Goal: Information Seeking & Learning: Understand process/instructions

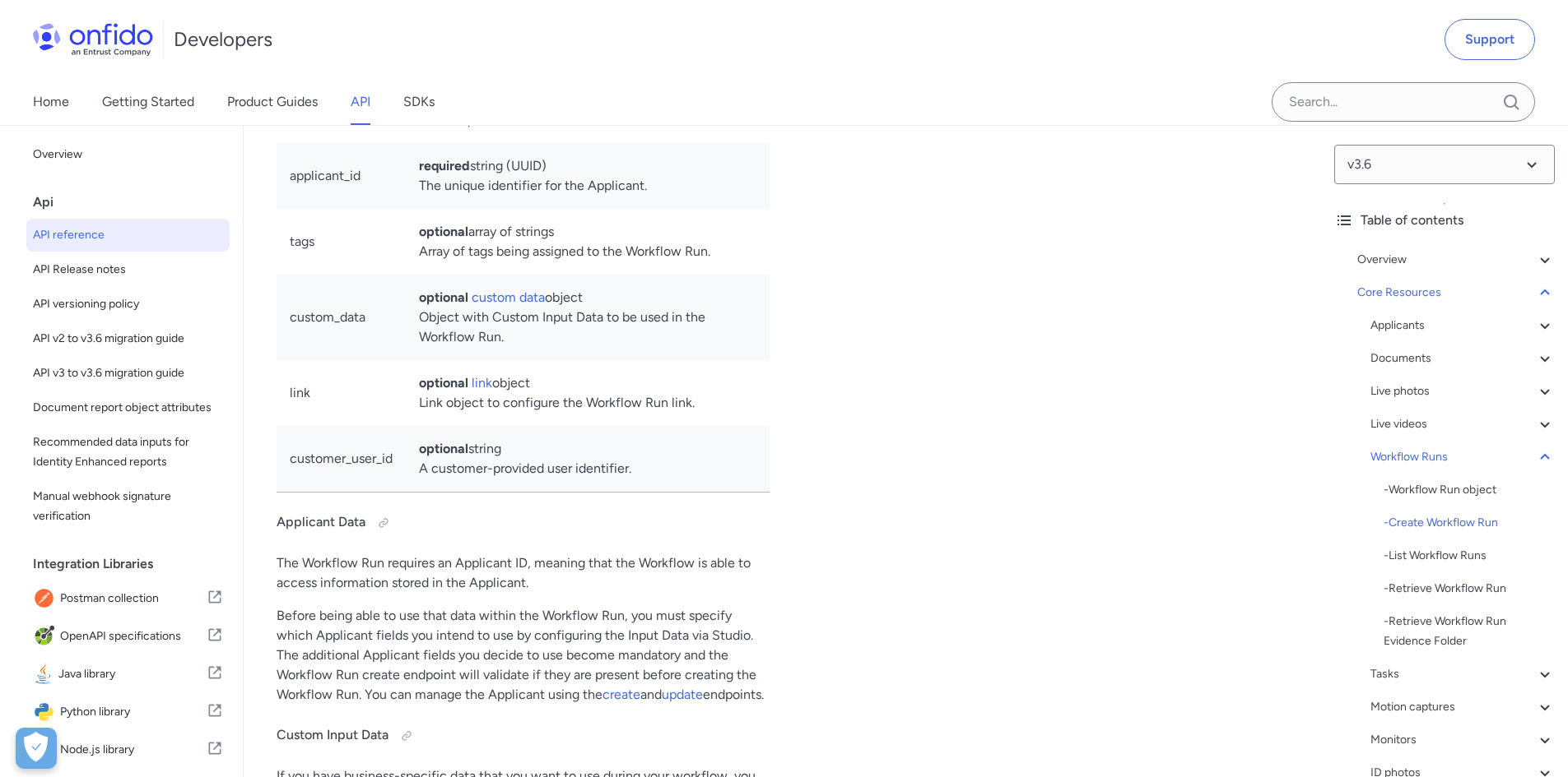
scroll to position [302, 0]
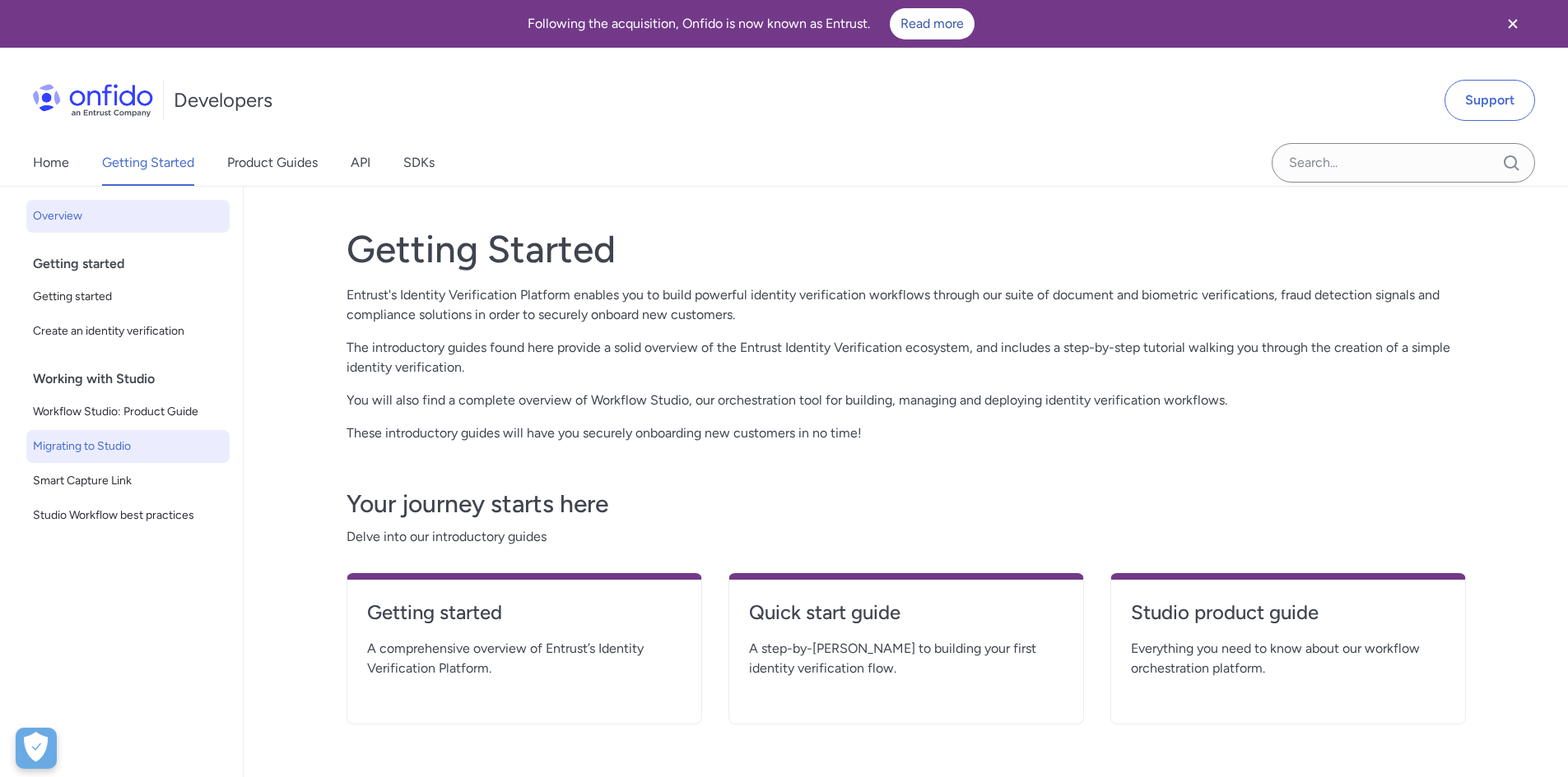
click at [155, 441] on span "Migrating to Studio" at bounding box center [128, 447] width 190 height 20
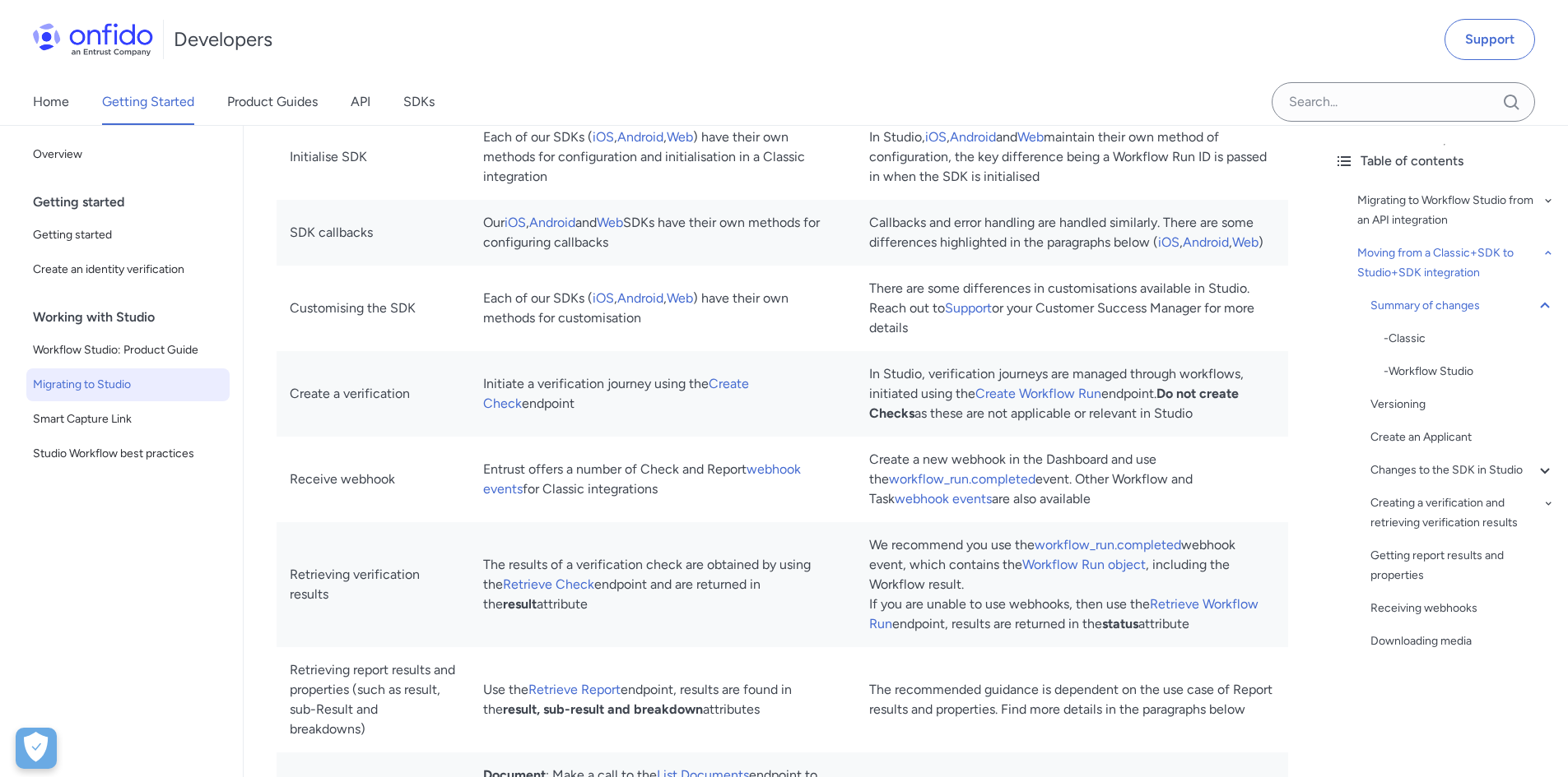
scroll to position [1481, 0]
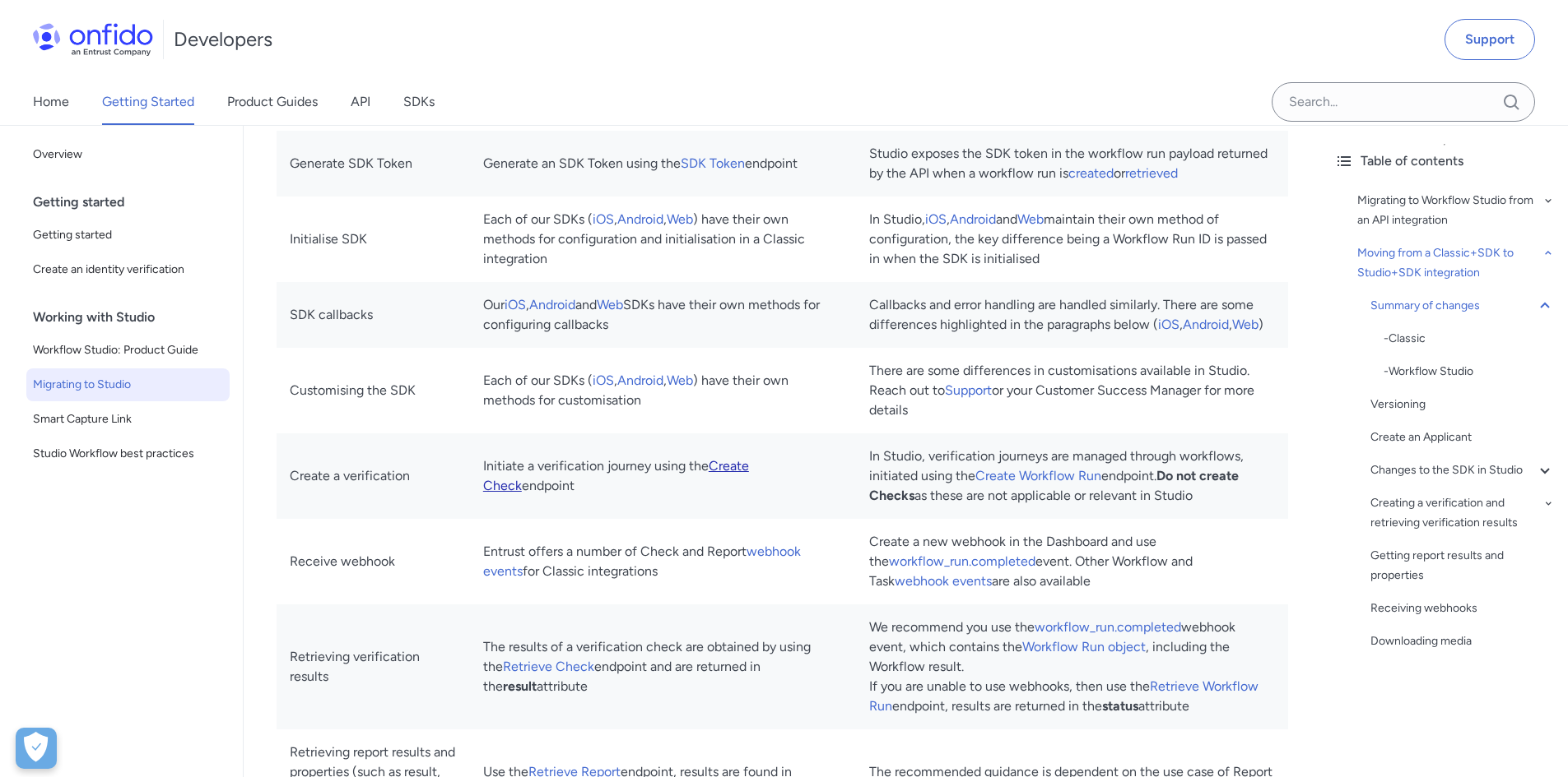
click at [749, 489] on link "Create Check" at bounding box center [615, 475] width 266 height 35
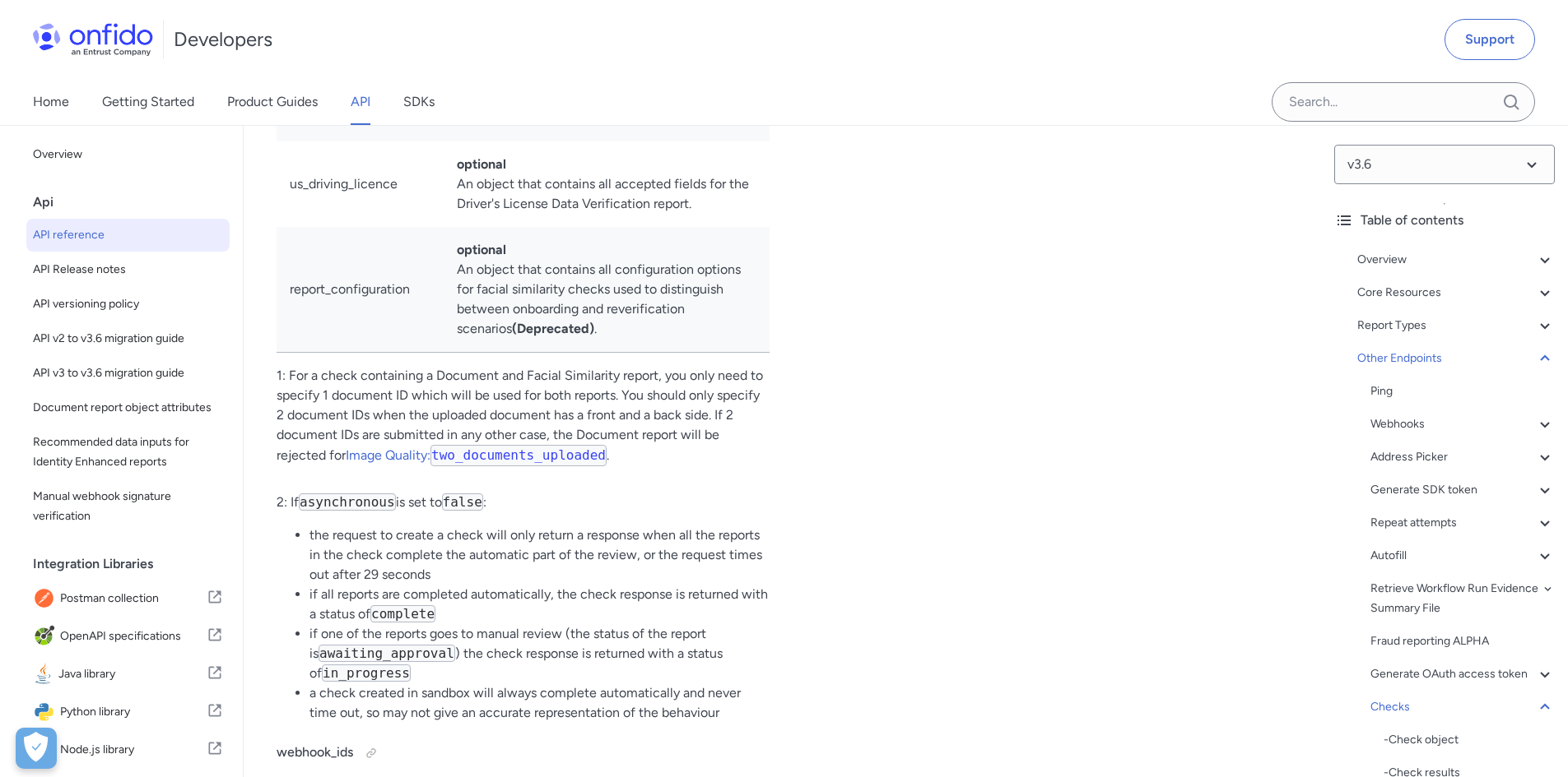
scroll to position [151345, 0]
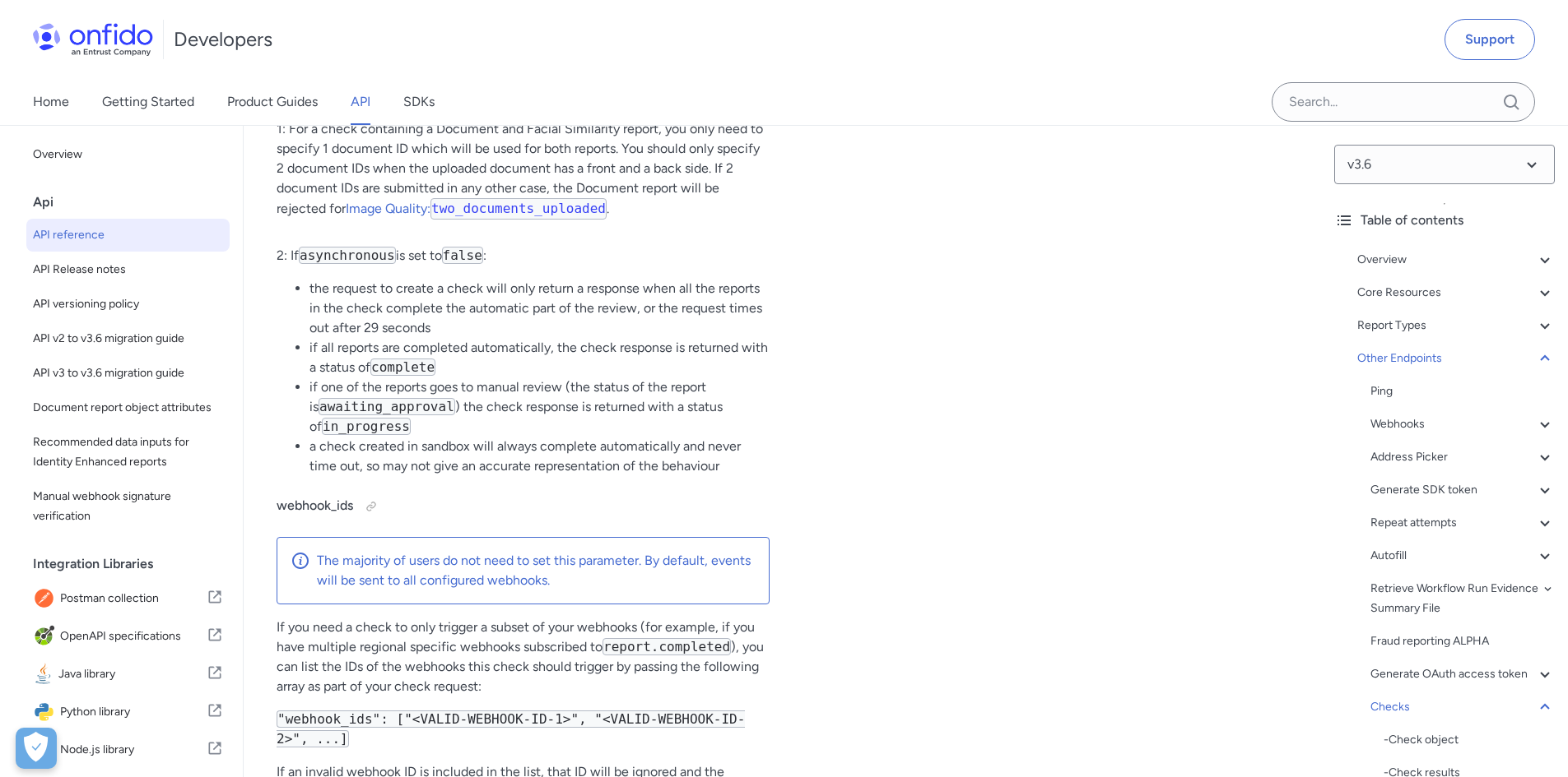
click at [1268, 44] on div "Developers Support" at bounding box center [784, 40] width 1568 height 79
drag, startPoint x: 532, startPoint y: 5, endPoint x: 28, endPoint y: 4, distance: 504.0
click at [28, 4] on div "Developers Support" at bounding box center [784, 40] width 1568 height 79
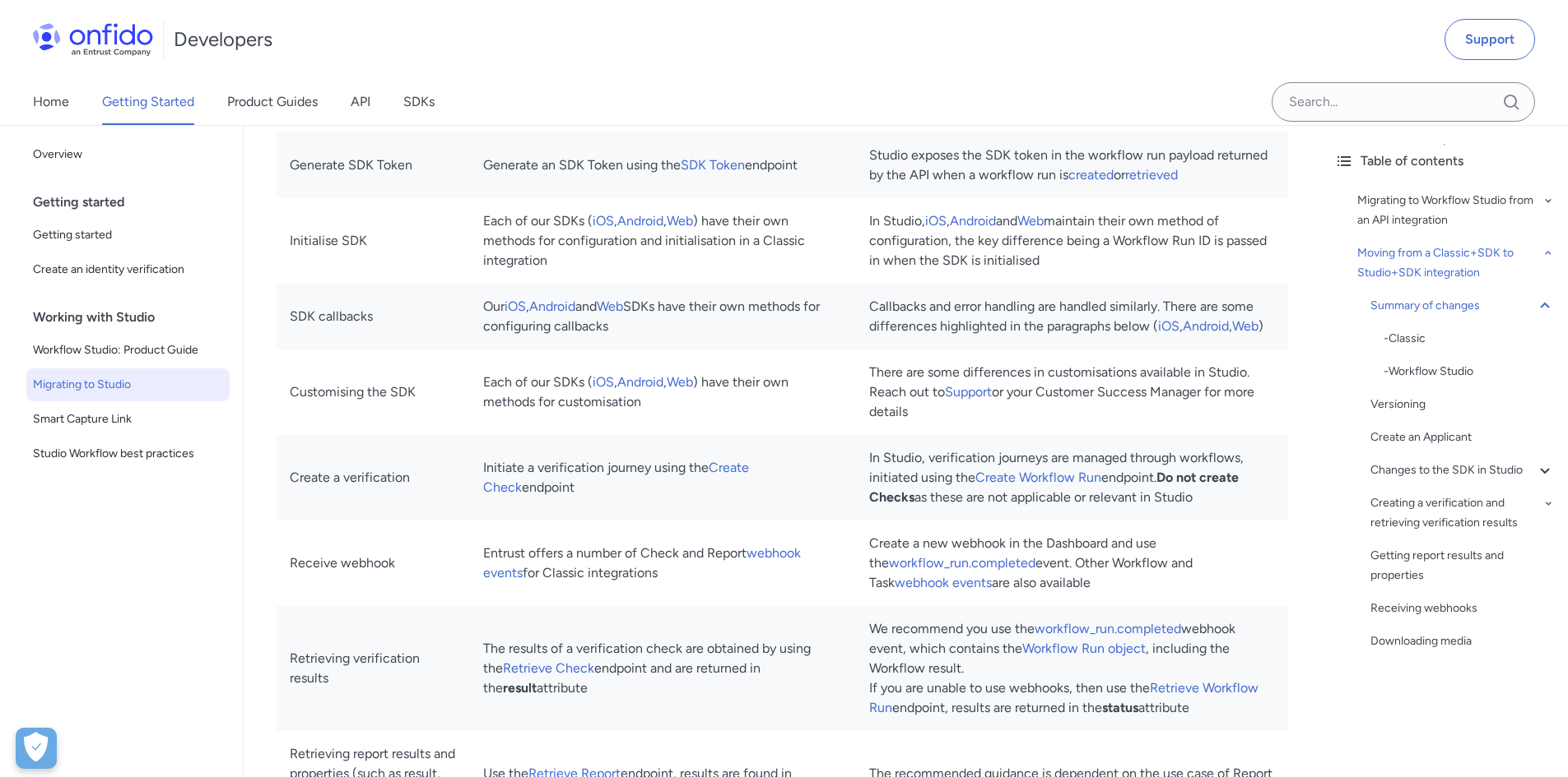
click at [163, 381] on span "Migrating to Studio" at bounding box center [128, 385] width 190 height 20
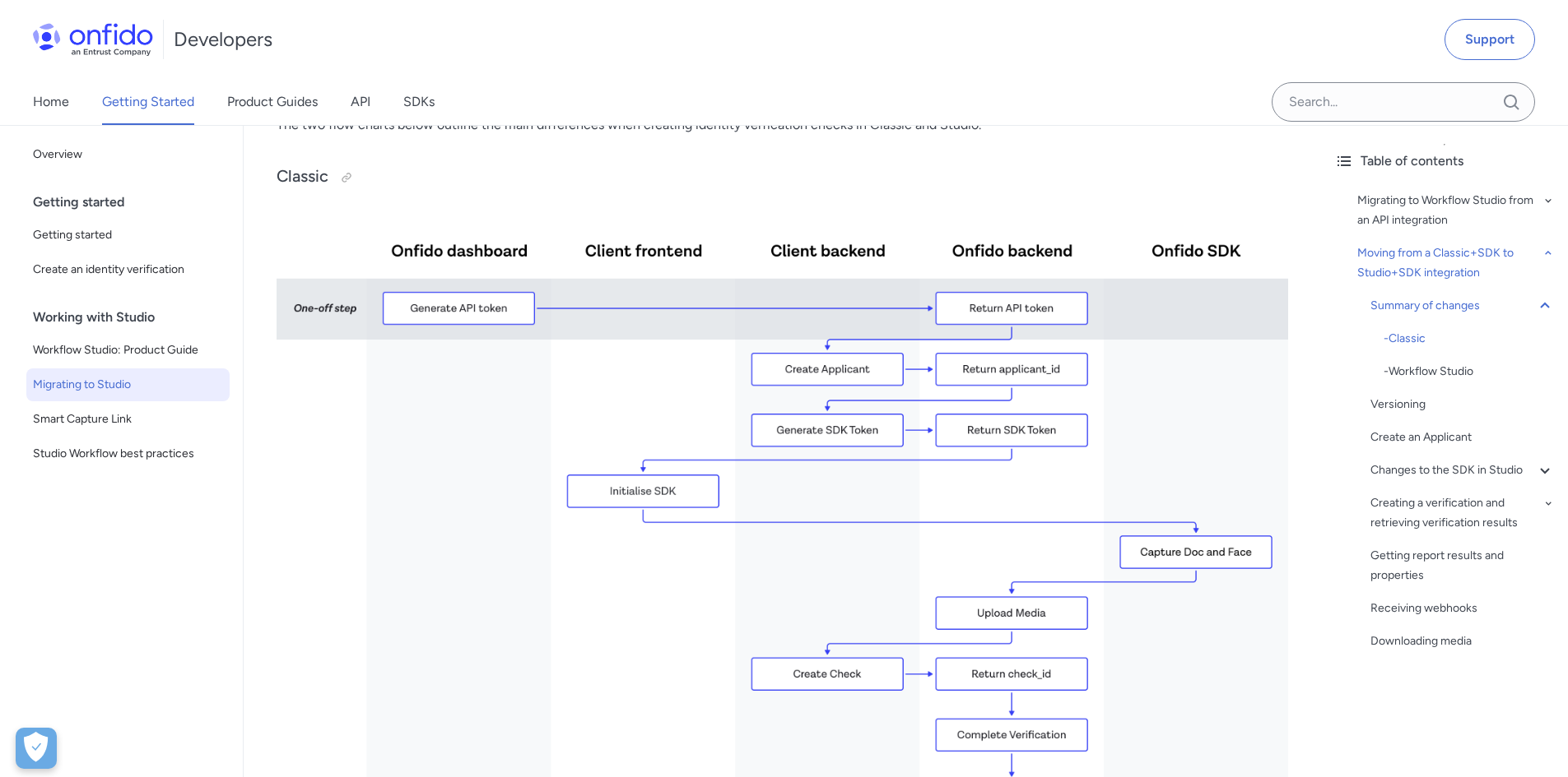
scroll to position [1974, 0]
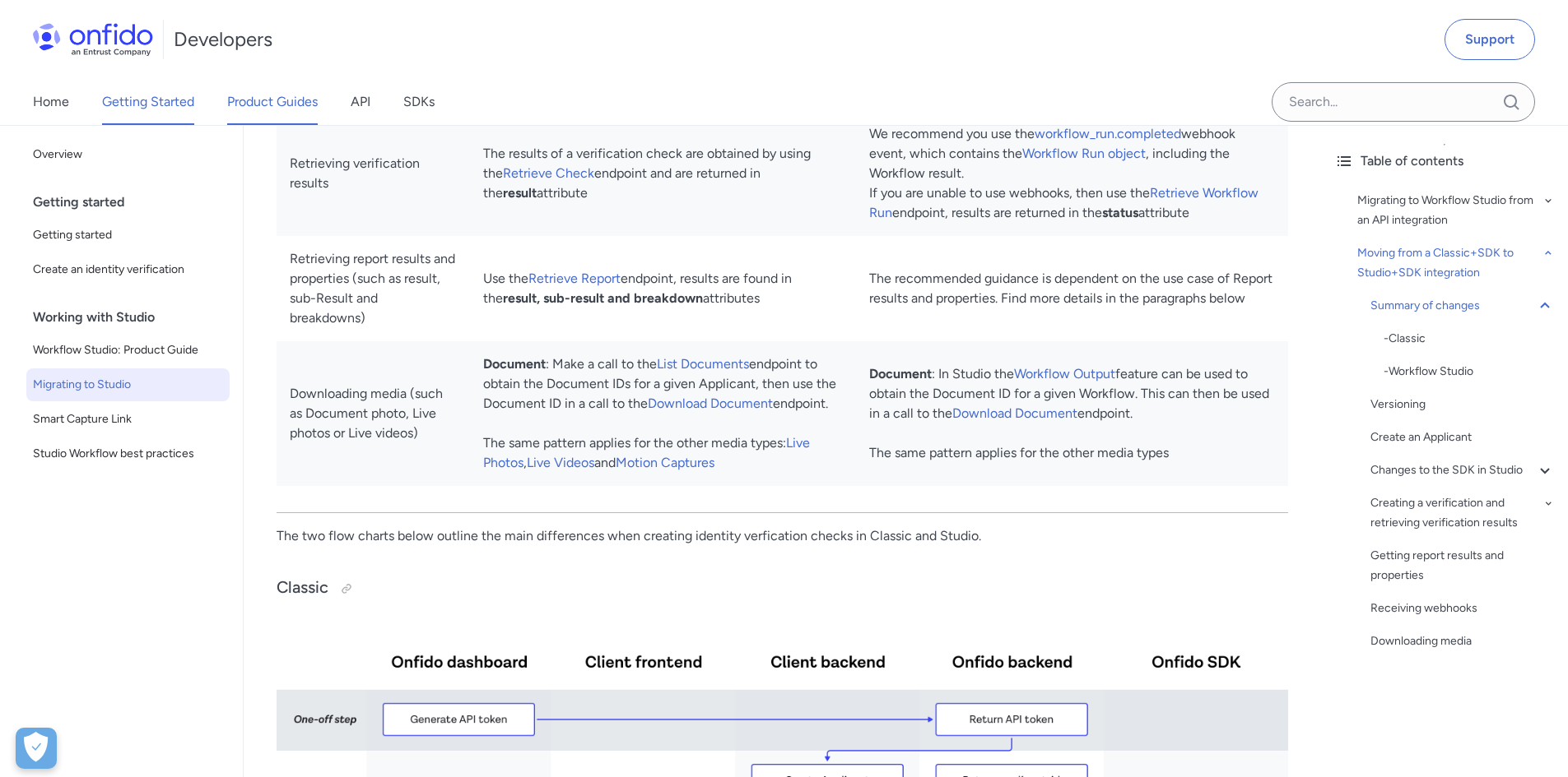
click at [241, 101] on link "Product Guides" at bounding box center [272, 102] width 91 height 46
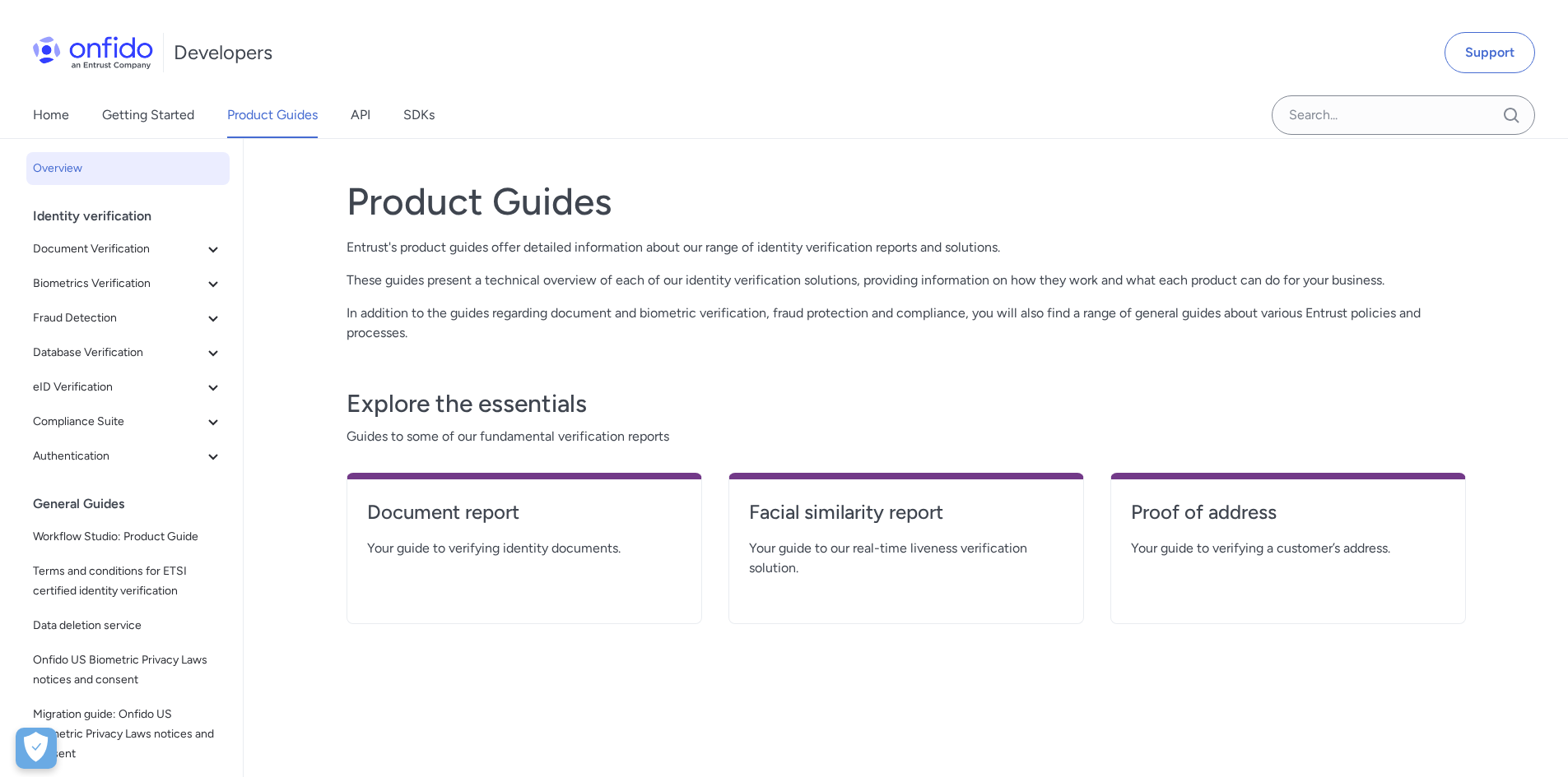
scroll to position [459, 0]
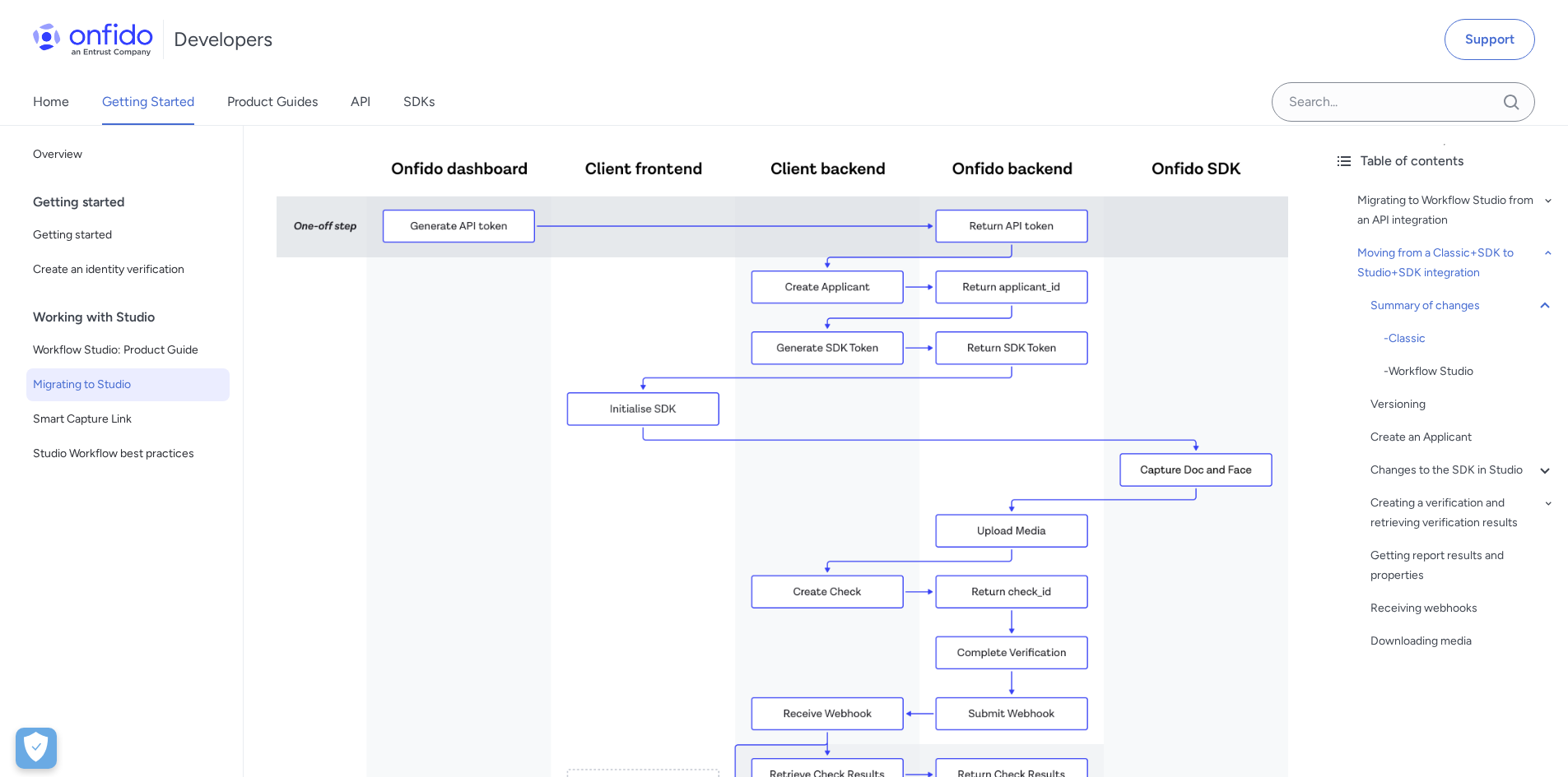
scroll to position [2633, 0]
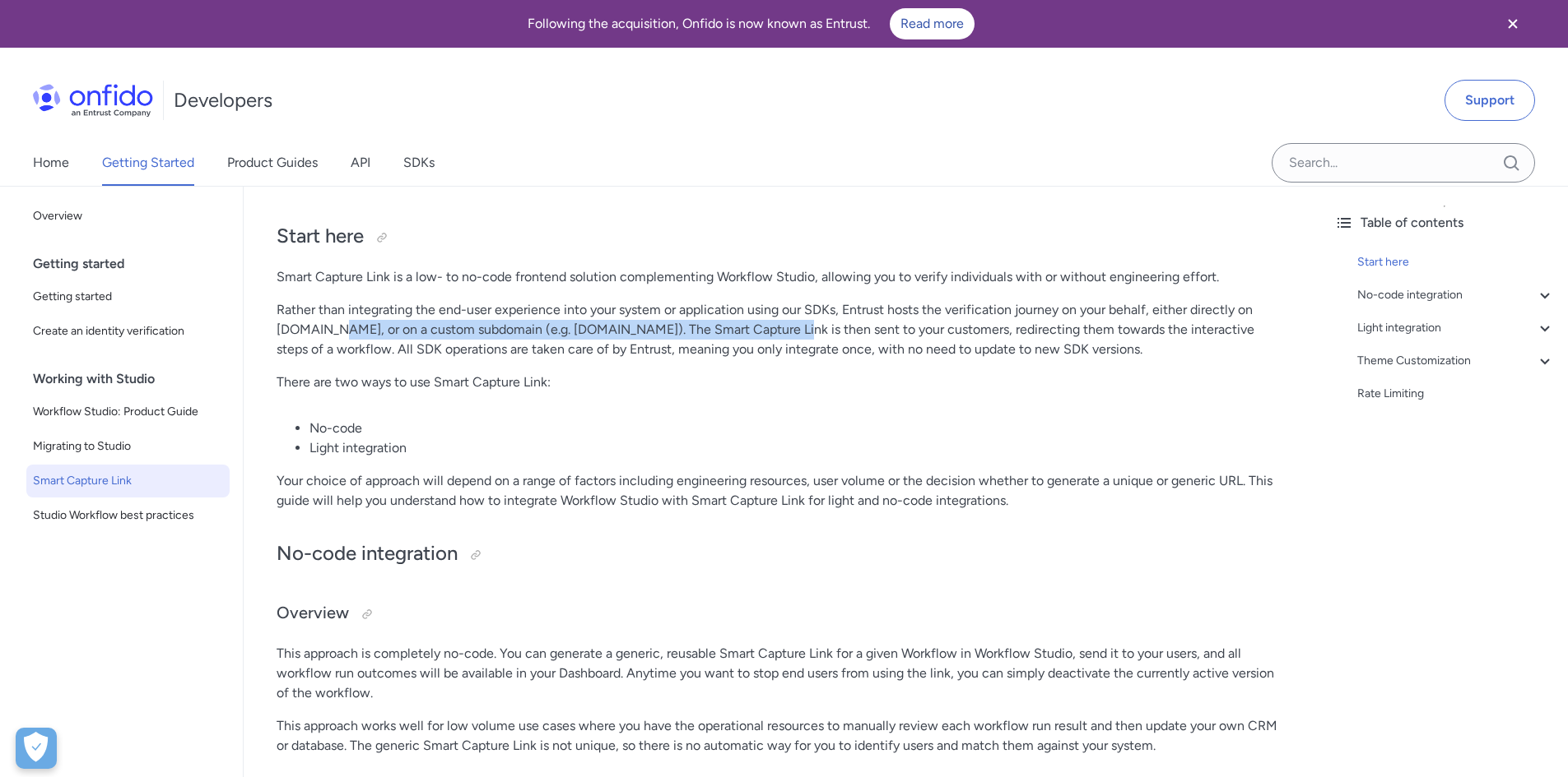
drag, startPoint x: 332, startPoint y: 333, endPoint x: 783, endPoint y: 334, distance: 451.0
click at [783, 334] on p "Rather than integrating the end-user experience into your system or application…" at bounding box center [782, 330] width 1011 height 59
click at [829, 331] on p "Rather than integrating the end-user experience into your system or application…" at bounding box center [782, 330] width 1011 height 59
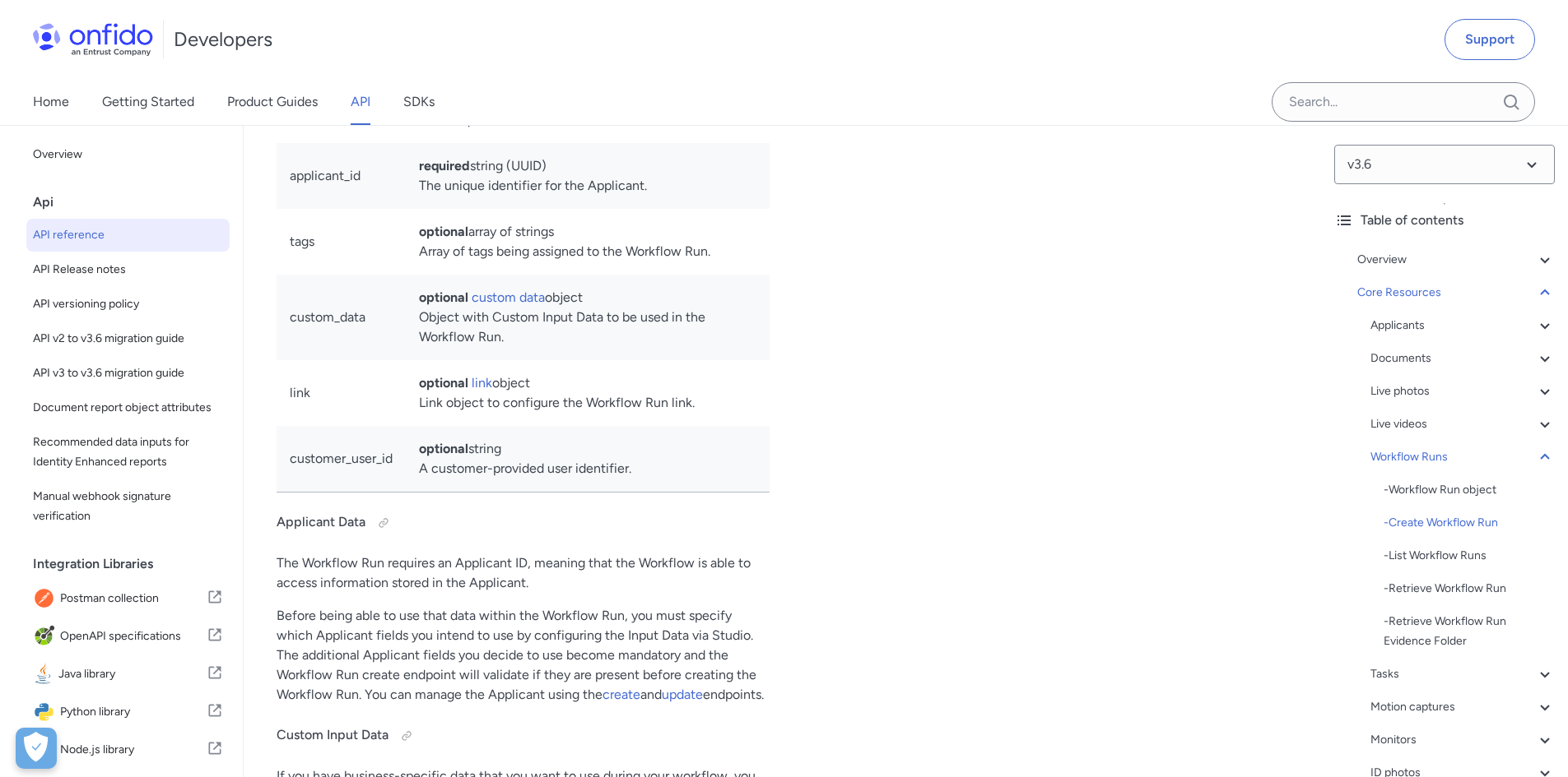
scroll to position [302, 0]
